Goal: Task Accomplishment & Management: Manage account settings

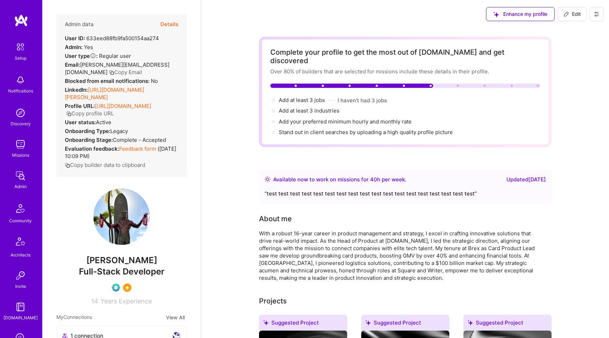
scroll to position [115, 0]
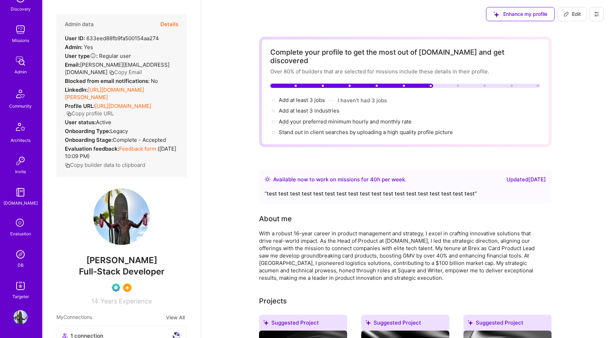
click at [24, 316] on img at bounding box center [20, 317] width 14 height 14
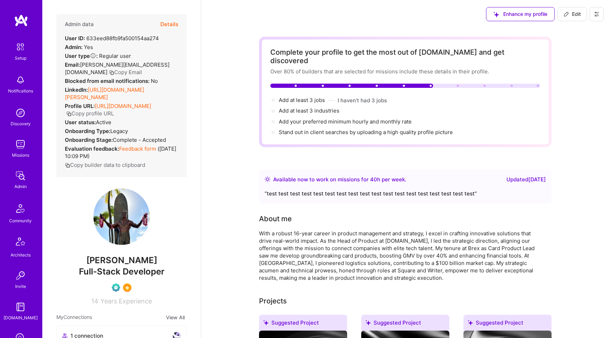
click at [21, 148] on img at bounding box center [20, 144] width 14 height 14
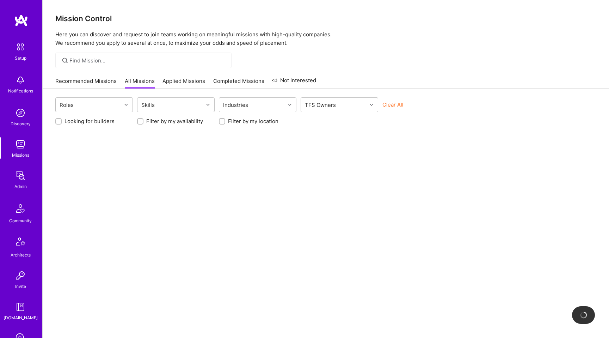
click at [102, 78] on link "Recommended Missions" at bounding box center [85, 83] width 61 height 12
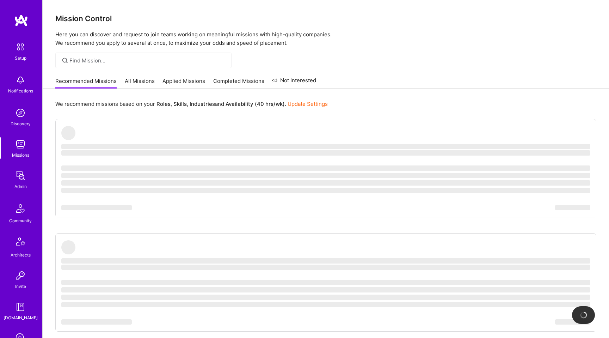
click at [138, 84] on link "All Missions" at bounding box center [140, 83] width 30 height 12
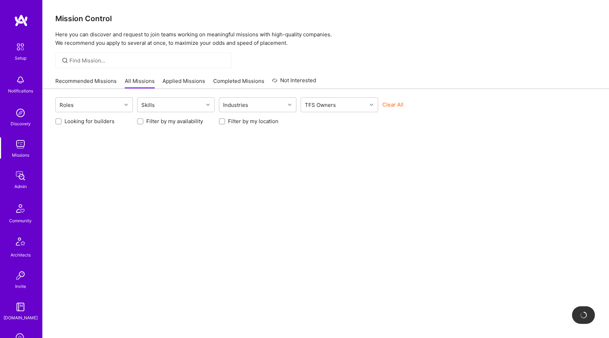
click at [180, 80] on link "Applied Missions" at bounding box center [183, 83] width 43 height 12
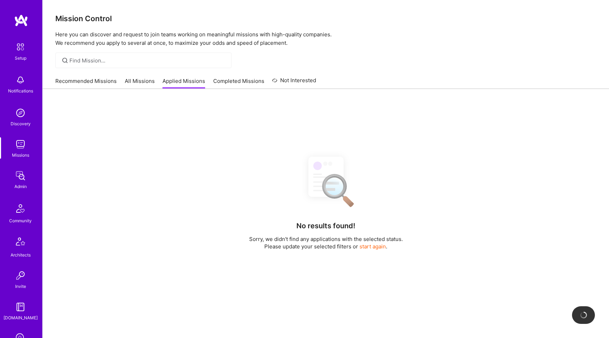
click at [233, 79] on link "Completed Missions" at bounding box center [238, 83] width 51 height 12
click at [298, 75] on div "Recommended Missions All Missions Applied Missions Completed Missions Not Inter…" at bounding box center [185, 80] width 261 height 15
click at [100, 85] on link "Recommended Missions" at bounding box center [85, 83] width 61 height 12
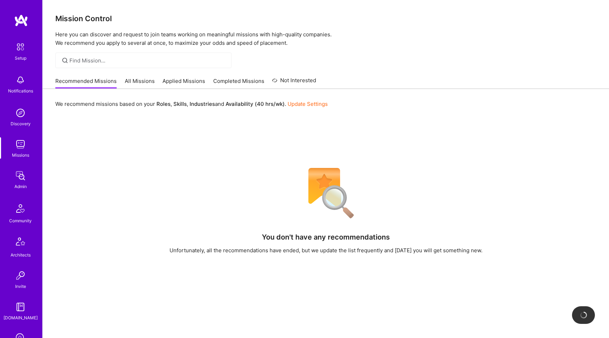
click at [139, 83] on link "All Missions" at bounding box center [140, 83] width 30 height 12
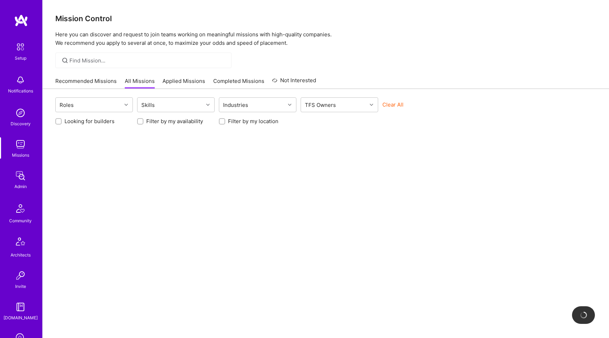
click at [178, 83] on link "Applied Missions" at bounding box center [183, 83] width 43 height 12
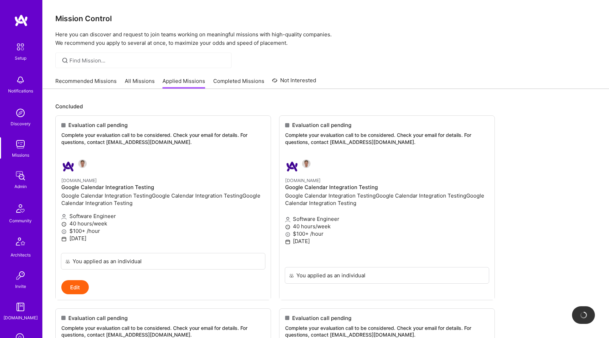
click at [100, 84] on link "Recommended Missions" at bounding box center [85, 83] width 61 height 12
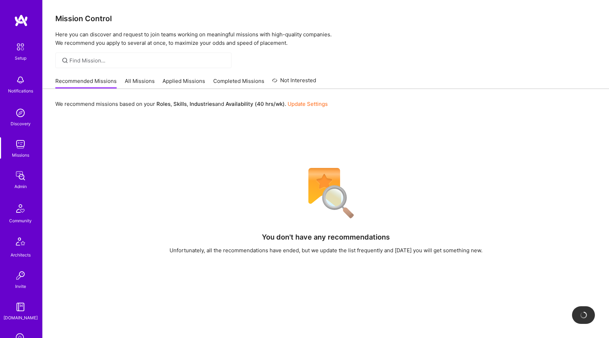
click at [128, 84] on link "All Missions" at bounding box center [140, 83] width 30 height 12
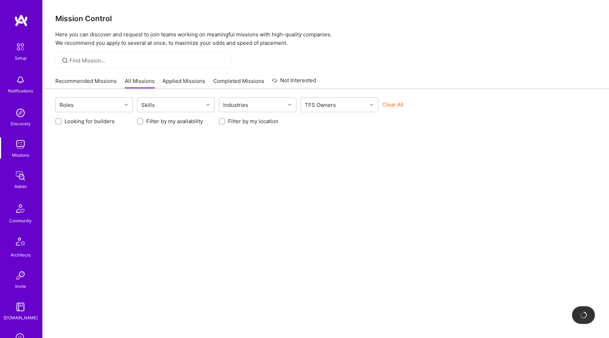
click at [180, 84] on link "Applied Missions" at bounding box center [183, 83] width 43 height 12
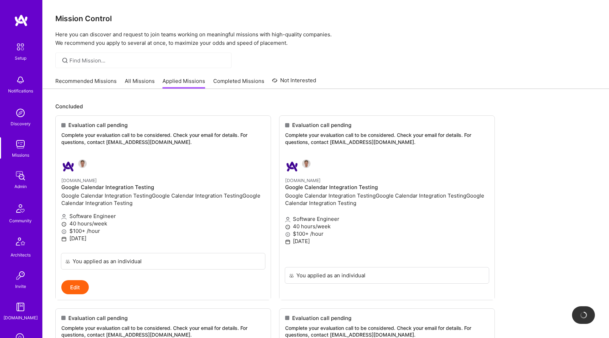
click at [229, 81] on link "Completed Missions" at bounding box center [238, 83] width 51 height 12
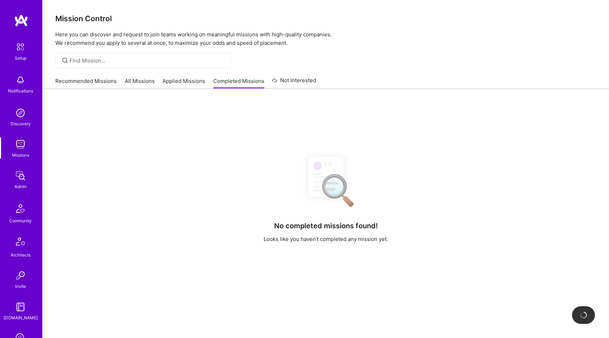
click at [281, 79] on link "Not Interested" at bounding box center [294, 82] width 44 height 13
click at [98, 78] on link "Recommended Missions" at bounding box center [85, 83] width 61 height 12
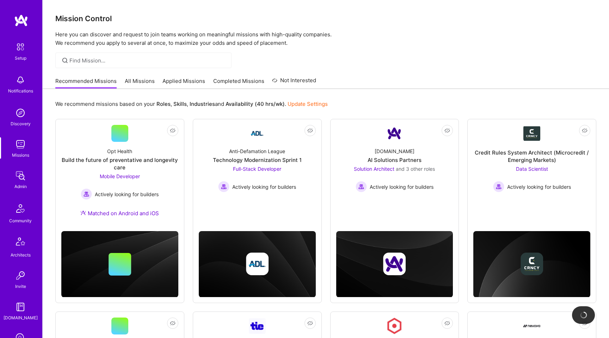
click at [143, 81] on link "All Missions" at bounding box center [140, 83] width 30 height 12
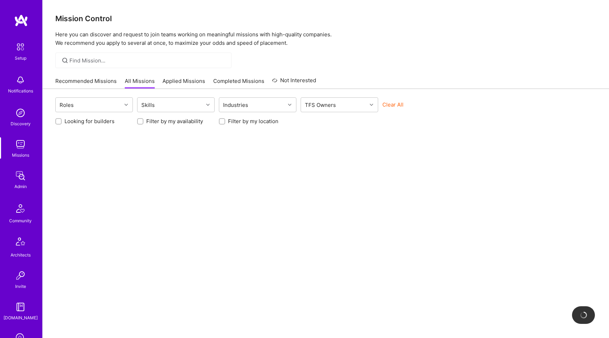
click at [173, 81] on link "Applied Missions" at bounding box center [183, 83] width 43 height 12
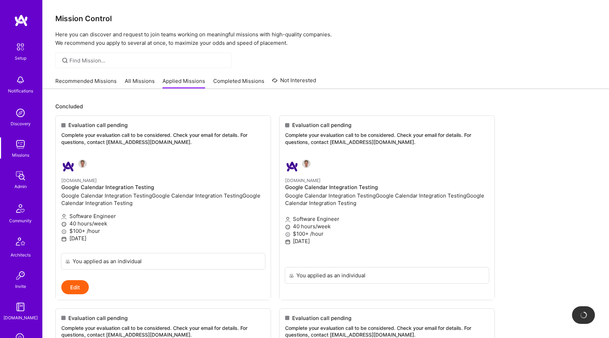
click at [108, 78] on link "Recommended Missions" at bounding box center [85, 83] width 61 height 12
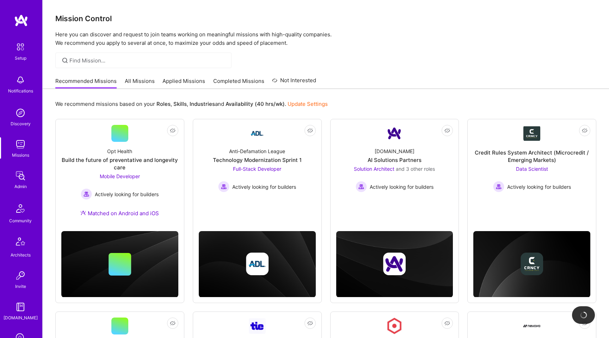
click at [133, 78] on link "All Missions" at bounding box center [140, 83] width 30 height 12
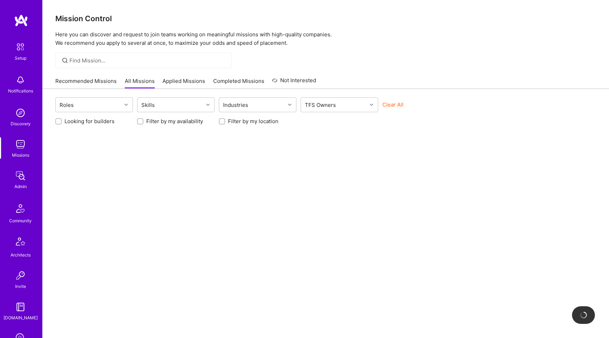
click at [174, 80] on link "Applied Missions" at bounding box center [183, 83] width 43 height 12
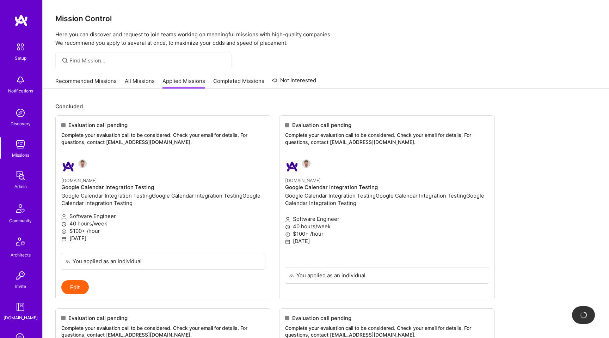
click at [226, 80] on link "Completed Missions" at bounding box center [238, 83] width 51 height 12
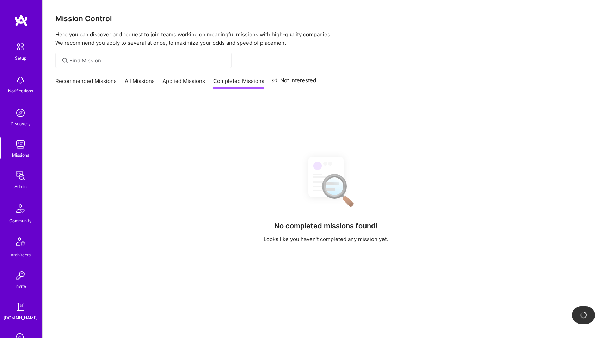
click at [281, 78] on link "Not Interested" at bounding box center [294, 82] width 44 height 13
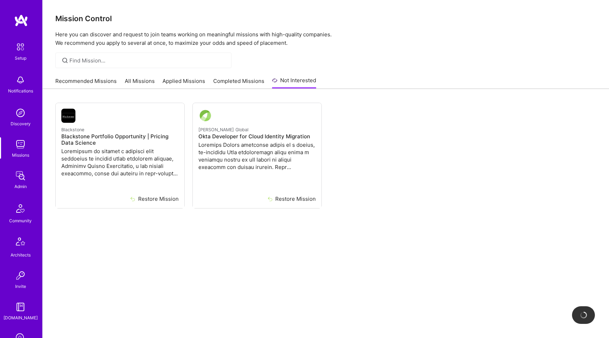
click at [85, 81] on link "Recommended Missions" at bounding box center [85, 83] width 61 height 12
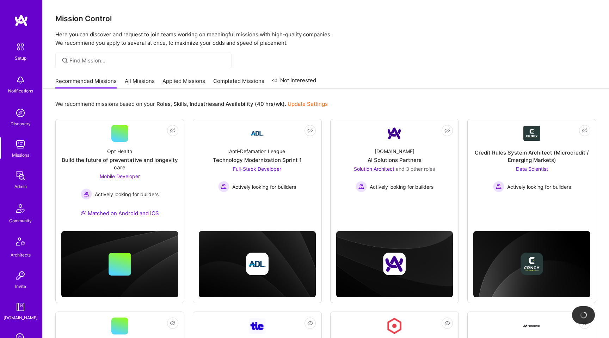
click at [140, 80] on link "All Missions" at bounding box center [140, 83] width 30 height 12
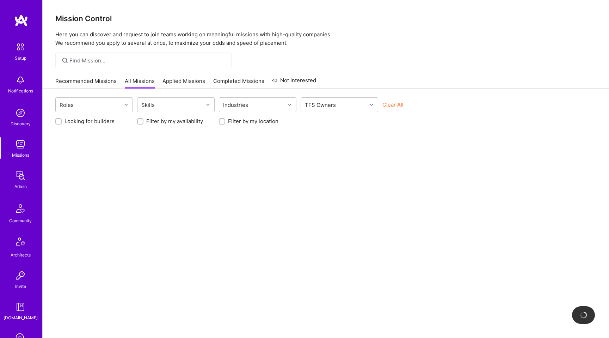
click at [174, 80] on link "Applied Missions" at bounding box center [183, 83] width 43 height 12
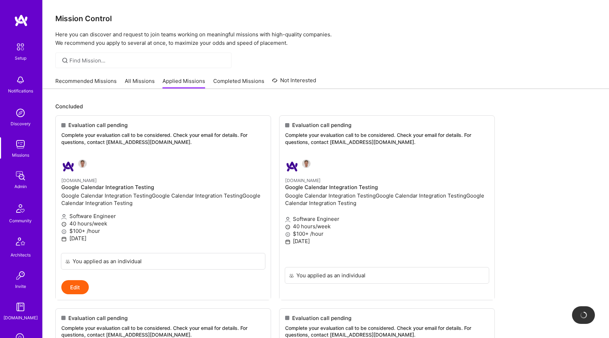
click at [94, 78] on link "Recommended Missions" at bounding box center [85, 83] width 61 height 12
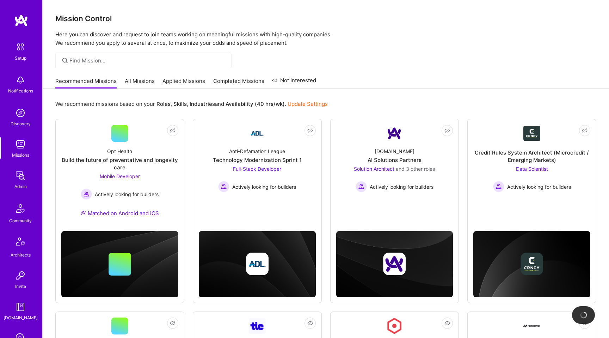
click at [144, 78] on link "All Missions" at bounding box center [140, 83] width 30 height 12
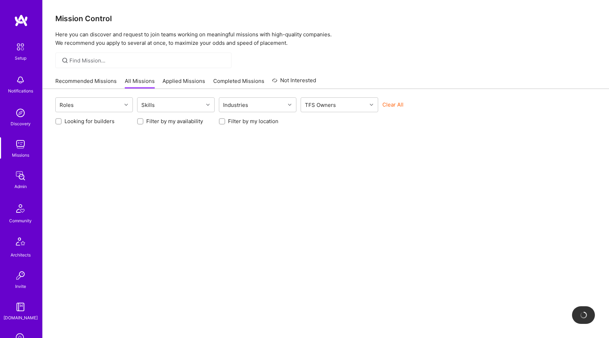
click at [185, 80] on link "Applied Missions" at bounding box center [183, 83] width 43 height 12
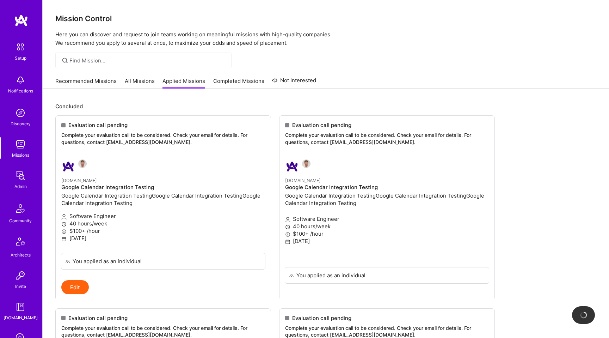
scroll to position [115, 0]
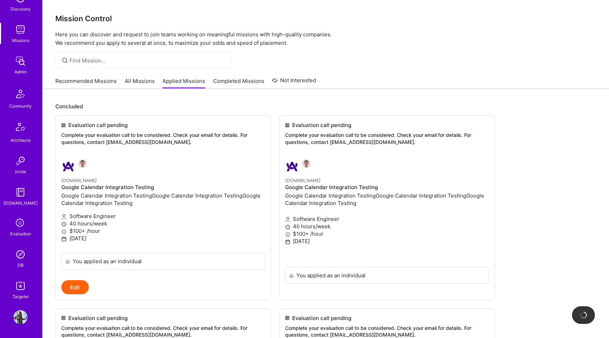
click at [19, 230] on div "Evaluation" at bounding box center [20, 233] width 21 height 7
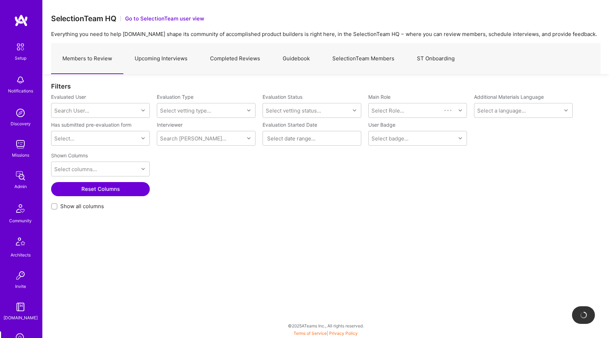
click at [244, 55] on link "Completed Reviews" at bounding box center [235, 58] width 73 height 31
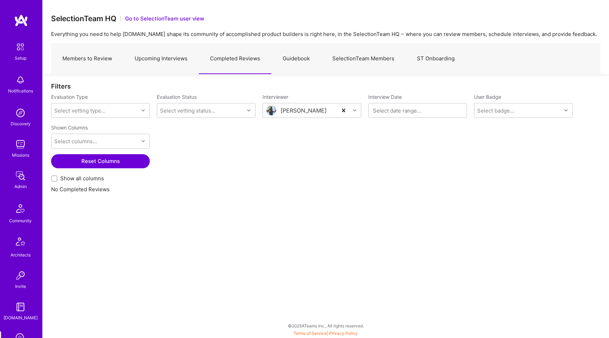
click at [180, 57] on link "Upcoming Interviews" at bounding box center [160, 58] width 75 height 31
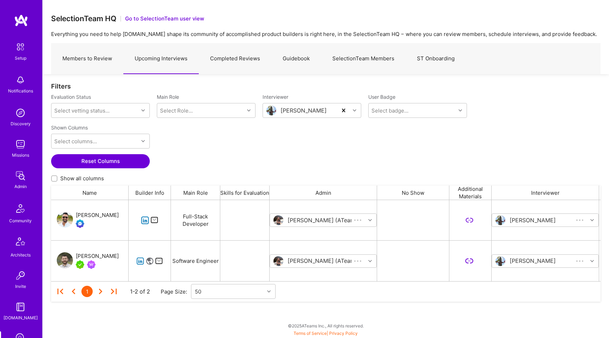
click at [104, 62] on link "Members to Review" at bounding box center [87, 58] width 72 height 31
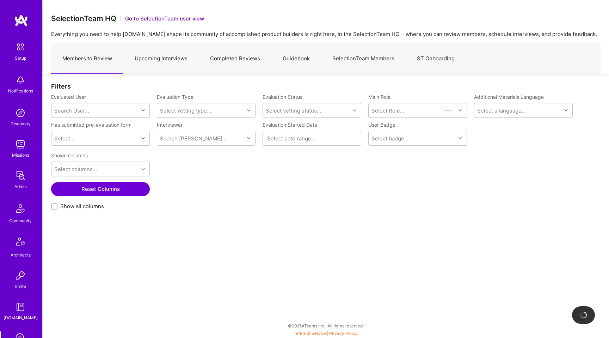
click at [159, 59] on link "Upcoming Interviews" at bounding box center [160, 58] width 75 height 31
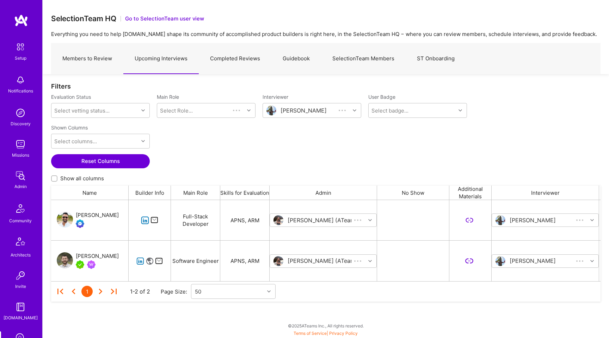
scroll to position [81, 549]
click at [249, 67] on link "Completed Reviews" at bounding box center [235, 58] width 73 height 31
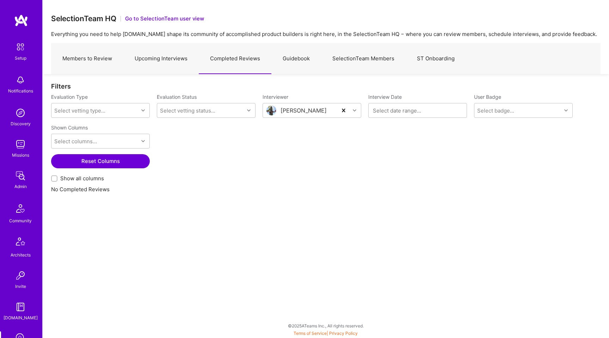
click at [162, 62] on link "Upcoming Interviews" at bounding box center [160, 58] width 75 height 31
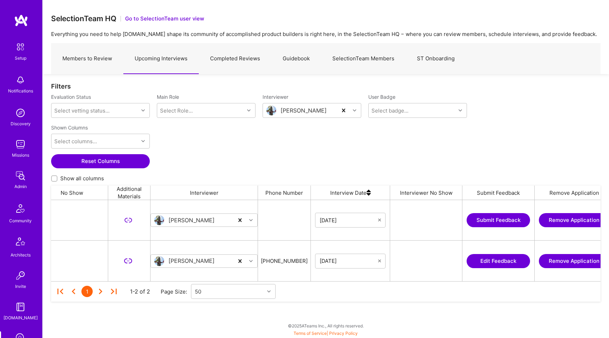
scroll to position [0, 432]
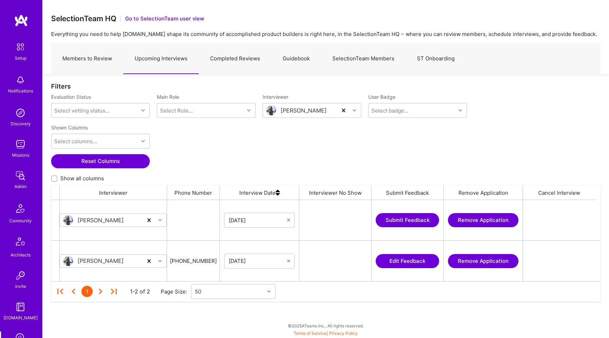
click at [462, 221] on button "Remove Application" at bounding box center [483, 220] width 70 height 14
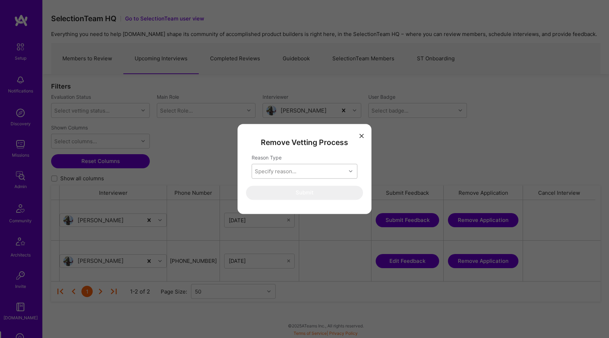
click at [322, 173] on div "Specify reason..." at bounding box center [299, 171] width 94 height 14
click at [361, 181] on div "Remove Vetting Process Reason Type option Builder opted out of vetting focused,…" at bounding box center [305, 169] width 134 height 90
click at [337, 177] on div "Specify reason..." at bounding box center [299, 171] width 94 height 14
click at [329, 158] on div "Reason Type" at bounding box center [305, 159] width 106 height 10
click at [363, 134] on icon "modal" at bounding box center [361, 136] width 4 height 4
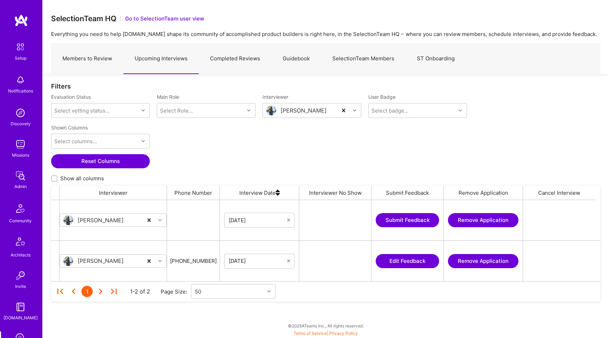
click at [484, 260] on button "Remove Application" at bounding box center [483, 261] width 70 height 14
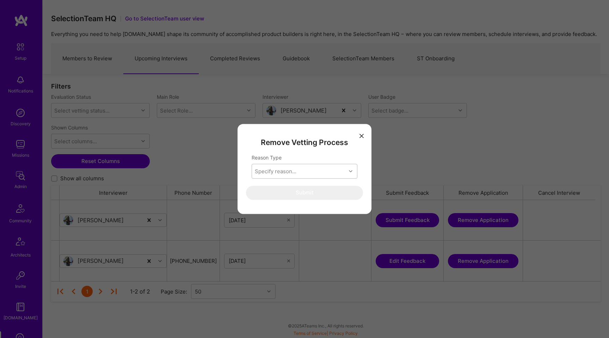
click at [315, 176] on div "Specify reason..." at bounding box center [299, 171] width 94 height 14
type input "a"
click at [305, 186] on div "Other (specify custom reason)" at bounding box center [305, 189] width 106 height 13
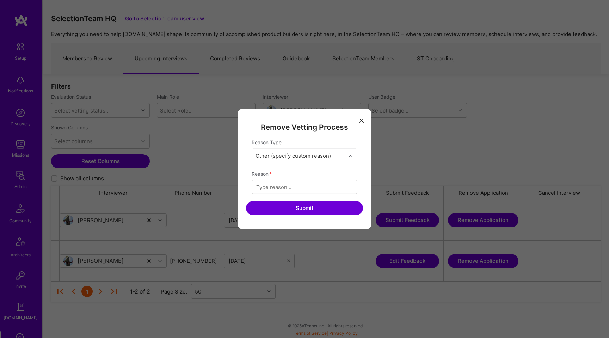
click at [300, 192] on div "modal" at bounding box center [305, 187] width 106 height 14
click at [303, 187] on input "Test" at bounding box center [304, 186] width 97 height 7
click at [266, 187] on input "Was a test" at bounding box center [304, 186] width 97 height 7
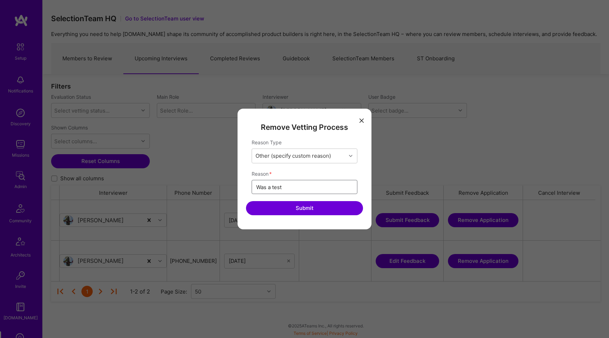
click at [266, 187] on input "Was a test" at bounding box center [304, 186] width 97 height 7
type input "It was a test."
click at [279, 202] on button "Submit" at bounding box center [304, 208] width 117 height 14
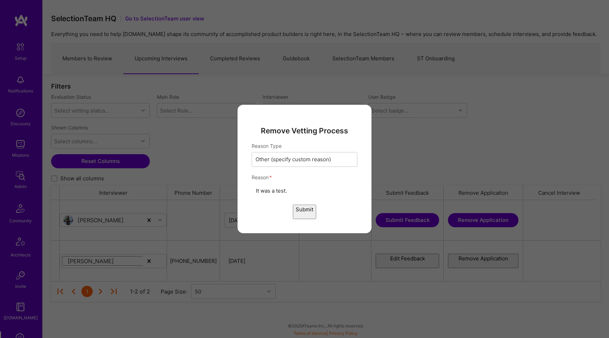
scroll to position [41, 549]
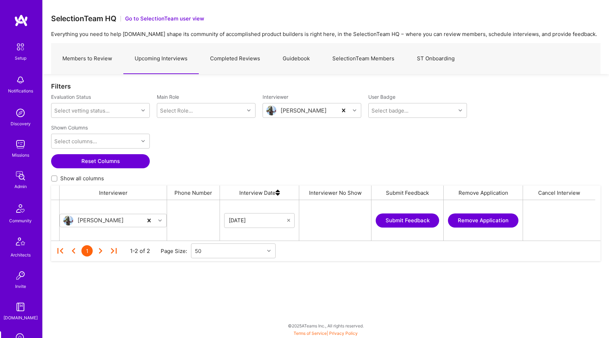
click at [464, 215] on button "Remove Application" at bounding box center [483, 220] width 70 height 14
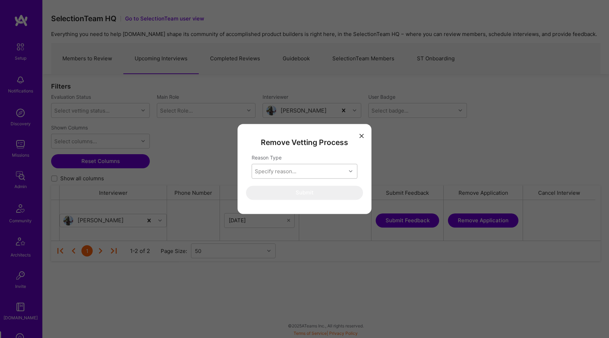
click at [328, 175] on div "Specify reason..." at bounding box center [299, 171] width 94 height 14
type input "ot"
click at [294, 189] on div "Other (specify custom reason)" at bounding box center [305, 189] width 106 height 13
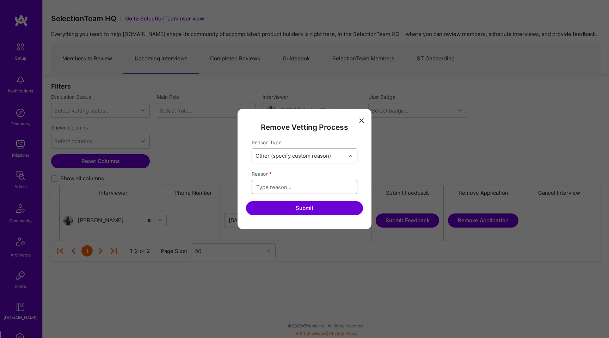
click at [290, 190] on input "modal" at bounding box center [304, 186] width 97 height 7
paste input "It was a test."
type input "It was a test."
click at [294, 203] on button "Submit" at bounding box center [304, 208] width 117 height 14
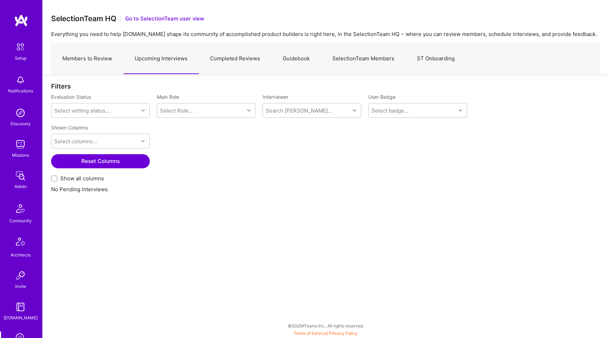
click at [244, 65] on link "Completed Reviews" at bounding box center [235, 58] width 73 height 31
click at [99, 112] on div "Select vetting type..." at bounding box center [79, 110] width 51 height 7
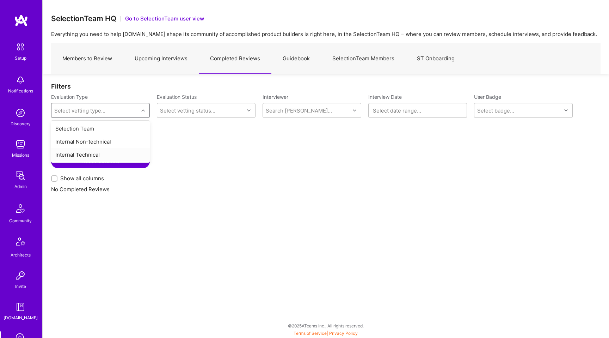
click at [88, 154] on div "Internal Technical" at bounding box center [100, 154] width 99 height 13
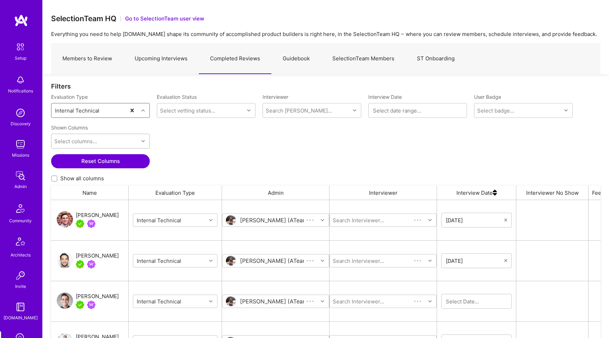
scroll to position [264, 549]
click at [66, 215] on img "grid" at bounding box center [65, 219] width 16 height 16
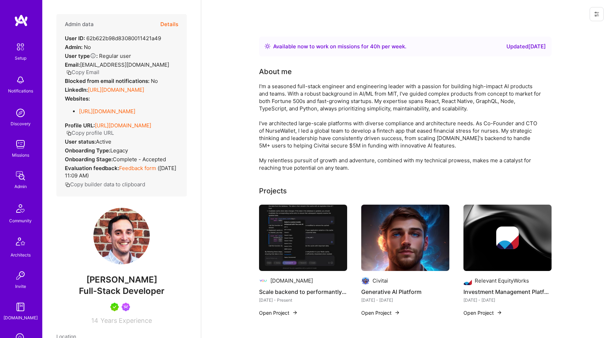
click at [592, 11] on button at bounding box center [597, 14] width 14 height 14
click at [572, 32] on button "Login as Diego" at bounding box center [570, 30] width 65 height 18
